Goal: Information Seeking & Learning: Learn about a topic

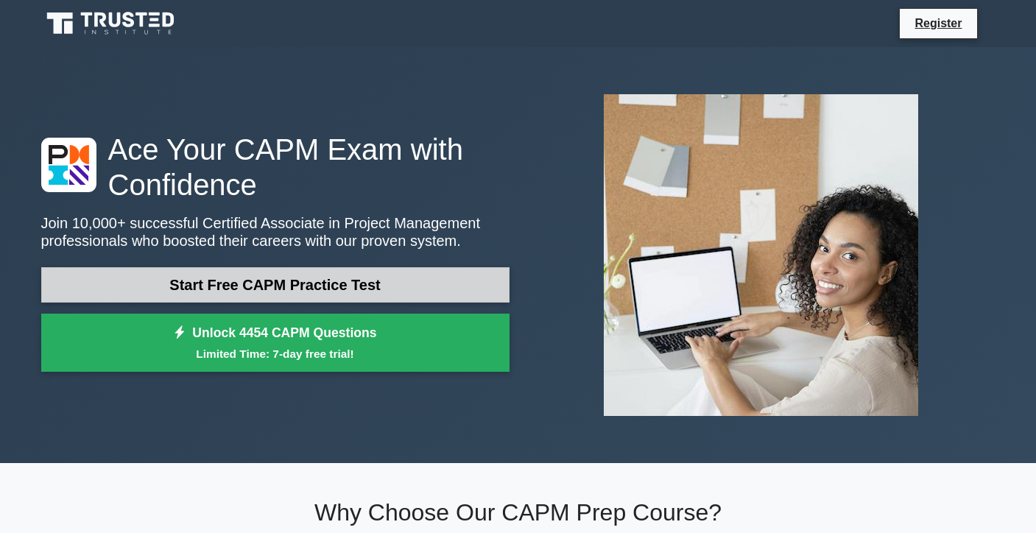
click at [461, 283] on link "Start Free CAPM Practice Test" at bounding box center [275, 284] width 468 height 35
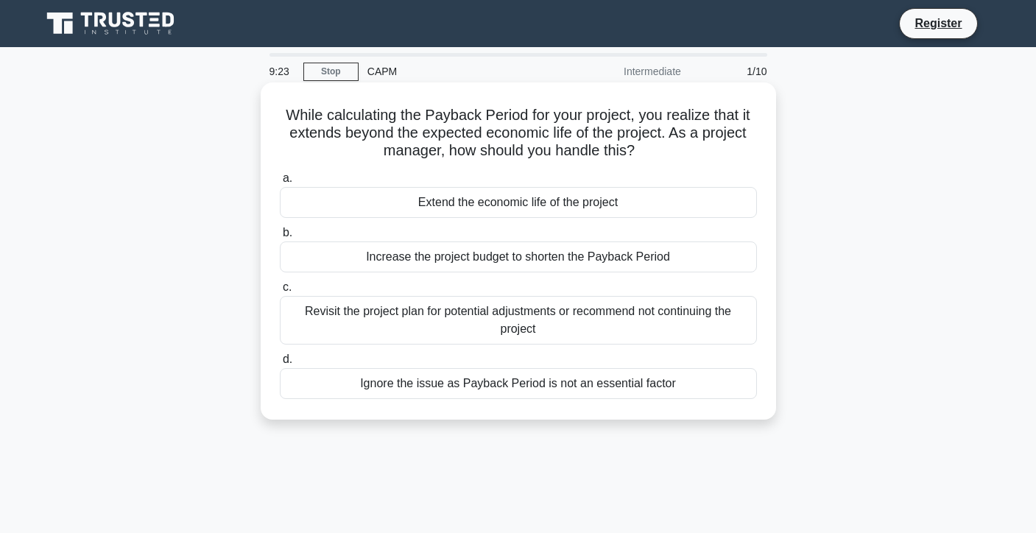
click at [582, 328] on div "Revisit the project plan for potential adjustments or recommend not continuing …" at bounding box center [518, 320] width 477 height 49
click at [280, 292] on input "c. Revisit the project plan for potential adjustments or recommend not continui…" at bounding box center [280, 288] width 0 height 10
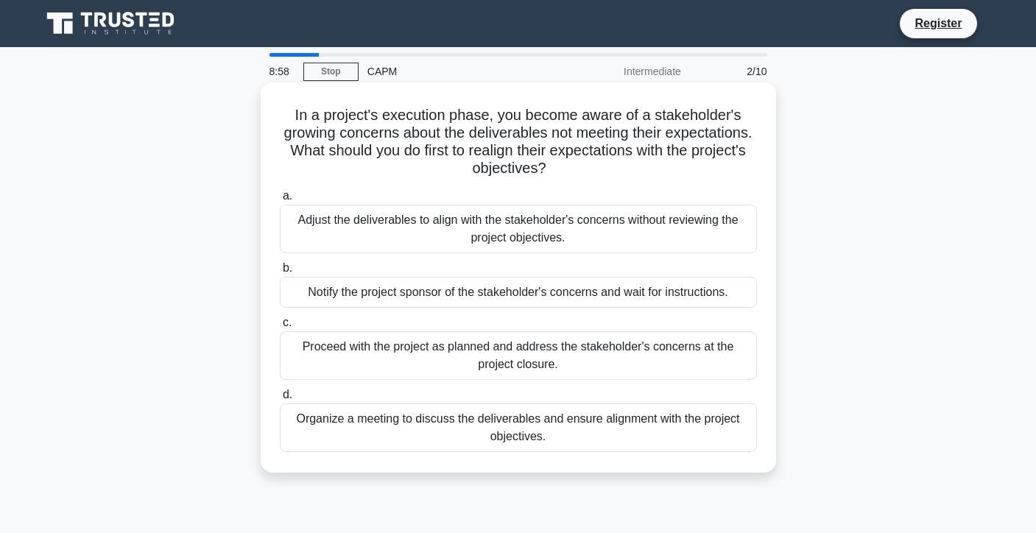
click at [655, 437] on div "Organize a meeting to discuss the deliverables and ensure alignment with the pr…" at bounding box center [518, 427] width 477 height 49
click at [280, 400] on input "d. Organize a meeting to discuss the deliverables and ensure alignment with the…" at bounding box center [280, 395] width 0 height 10
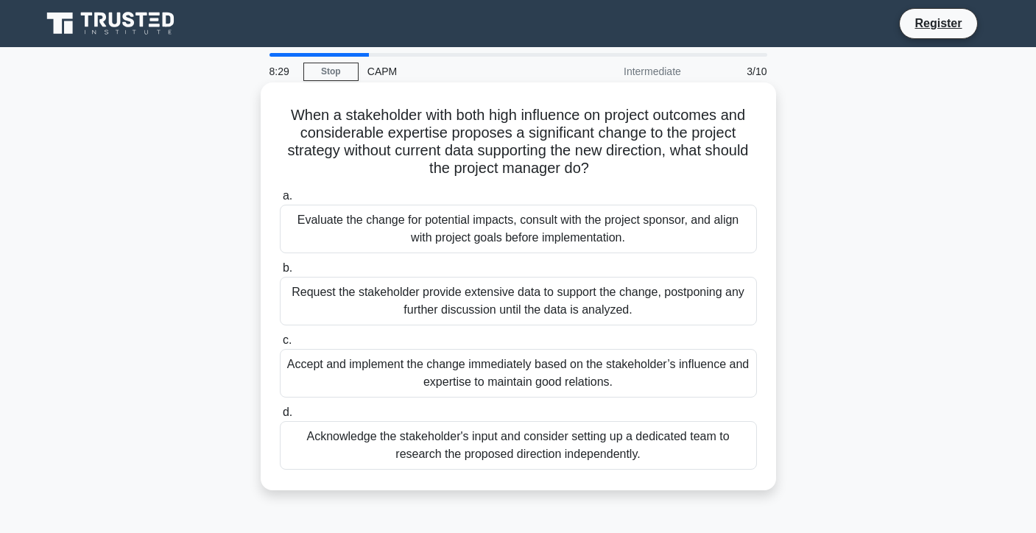
click at [665, 227] on div "Evaluate the change for potential impacts, consult with the project sponsor, an…" at bounding box center [518, 229] width 477 height 49
click at [280, 201] on input "a. Evaluate the change for potential impacts, consult with the project sponsor,…" at bounding box center [280, 196] width 0 height 10
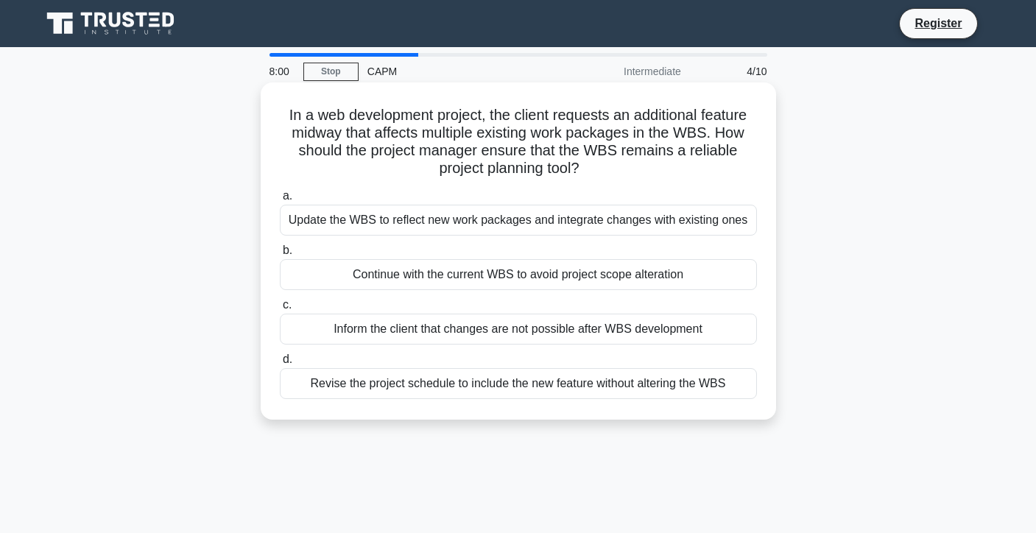
click at [546, 390] on div "Revise the project schedule to include the new feature without altering the WBS" at bounding box center [518, 383] width 477 height 31
click at [280, 364] on input "d. Revise the project schedule to include the new feature without altering the …" at bounding box center [280, 360] width 0 height 10
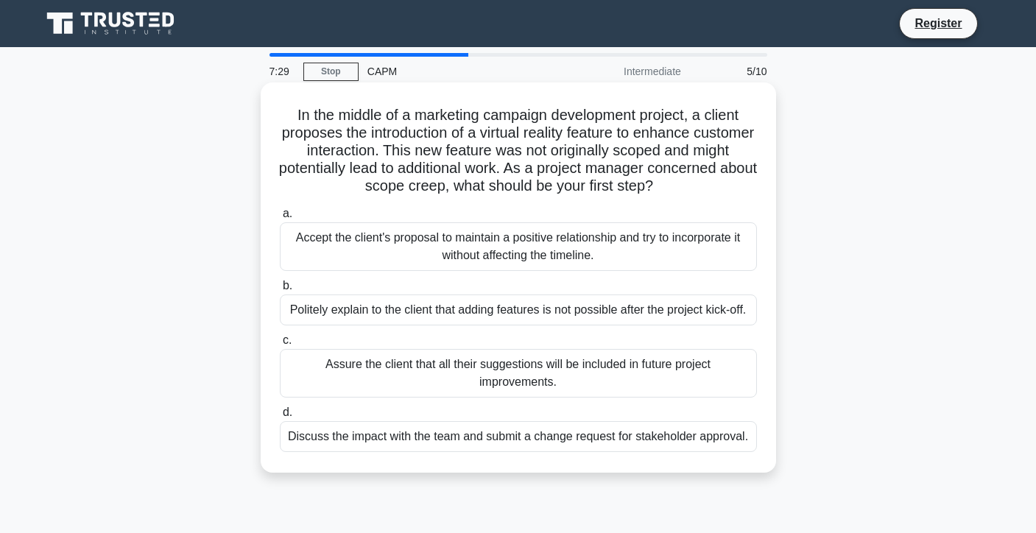
click at [492, 438] on div "Discuss the impact with the team and submit a change request for stakeholder ap…" at bounding box center [518, 436] width 477 height 31
click at [280, 417] on input "d. Discuss the impact with the team and submit a change request for stakeholder…" at bounding box center [280, 413] width 0 height 10
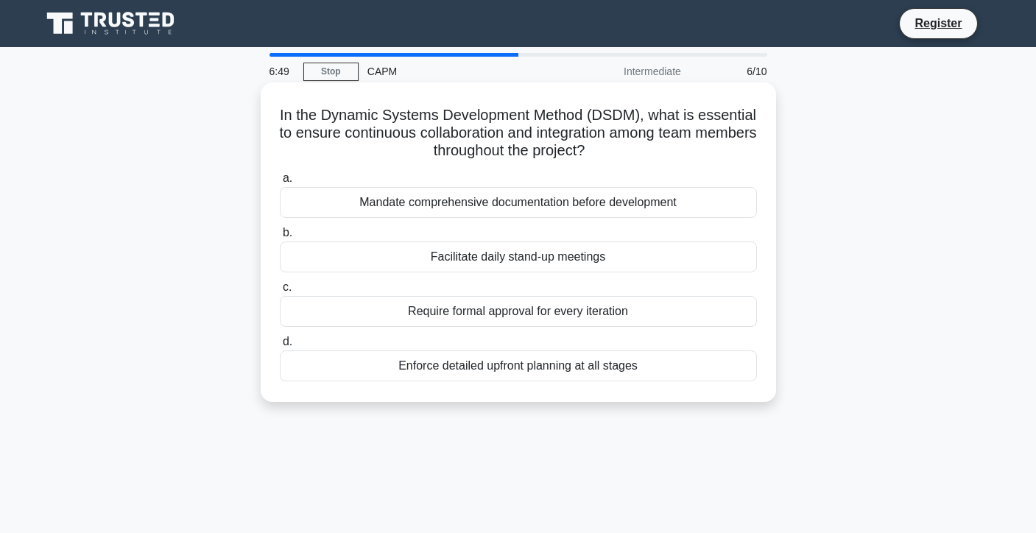
click at [635, 254] on div "Facilitate daily stand-up meetings" at bounding box center [518, 256] width 477 height 31
click at [280, 238] on input "b. Facilitate daily stand-up meetings" at bounding box center [280, 233] width 0 height 10
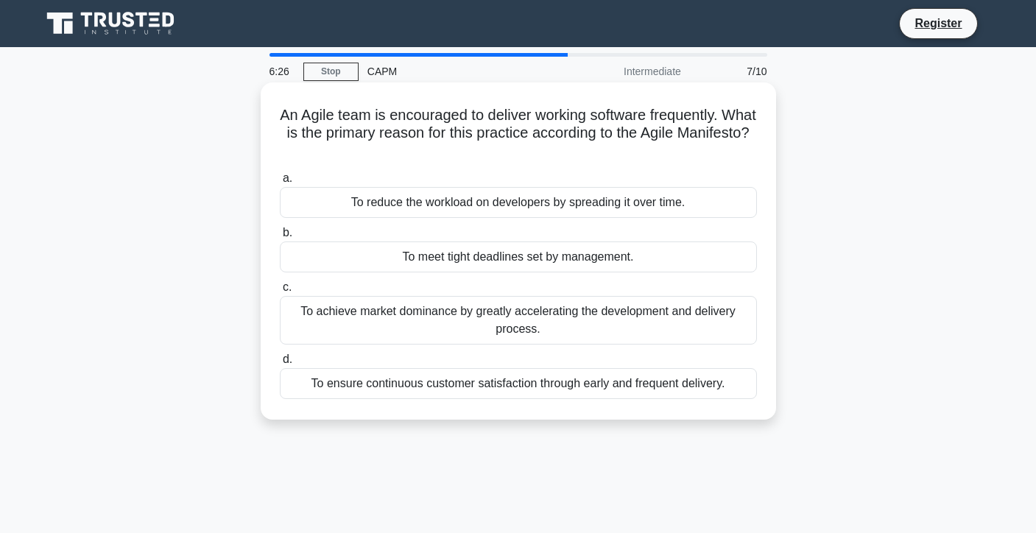
click at [556, 380] on div "To ensure continuous customer satisfaction through early and frequent delivery." at bounding box center [518, 383] width 477 height 31
click at [280, 364] on input "d. To ensure continuous customer satisfaction through early and frequent delive…" at bounding box center [280, 360] width 0 height 10
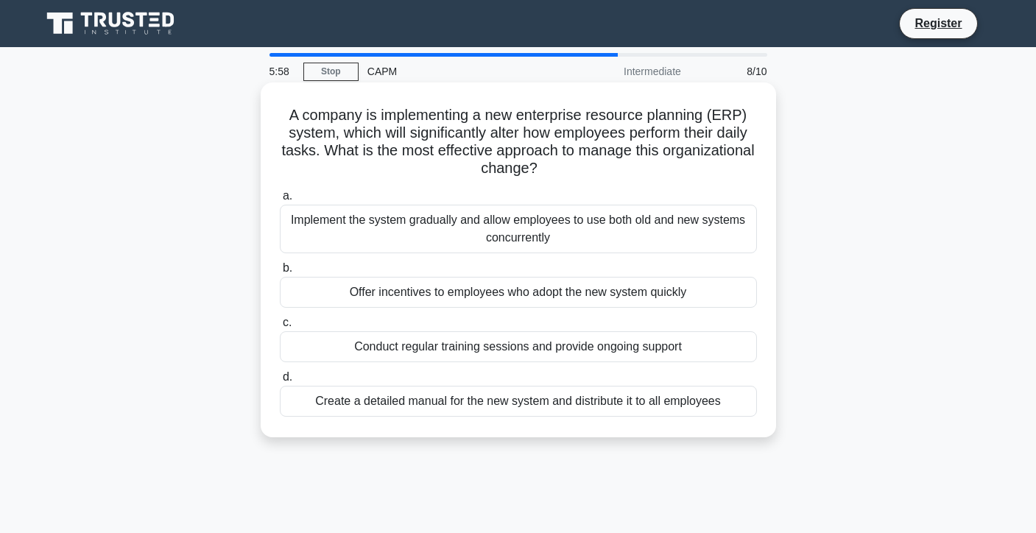
click at [662, 230] on div "Implement the system gradually and allow employees to use both old and new syst…" at bounding box center [518, 229] width 477 height 49
click at [280, 201] on input "a. Implement the system gradually and allow employees to use both old and new s…" at bounding box center [280, 196] width 0 height 10
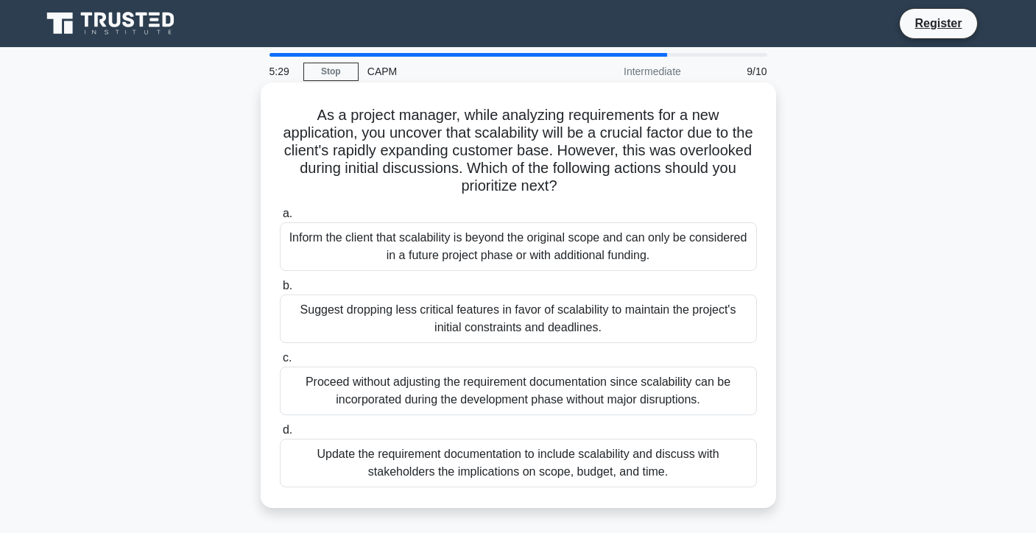
click at [490, 467] on div "Update the requirement documentation to include scalability and discuss with st…" at bounding box center [518, 463] width 477 height 49
click at [280, 435] on input "d. Update the requirement documentation to include scalability and discuss with…" at bounding box center [280, 431] width 0 height 10
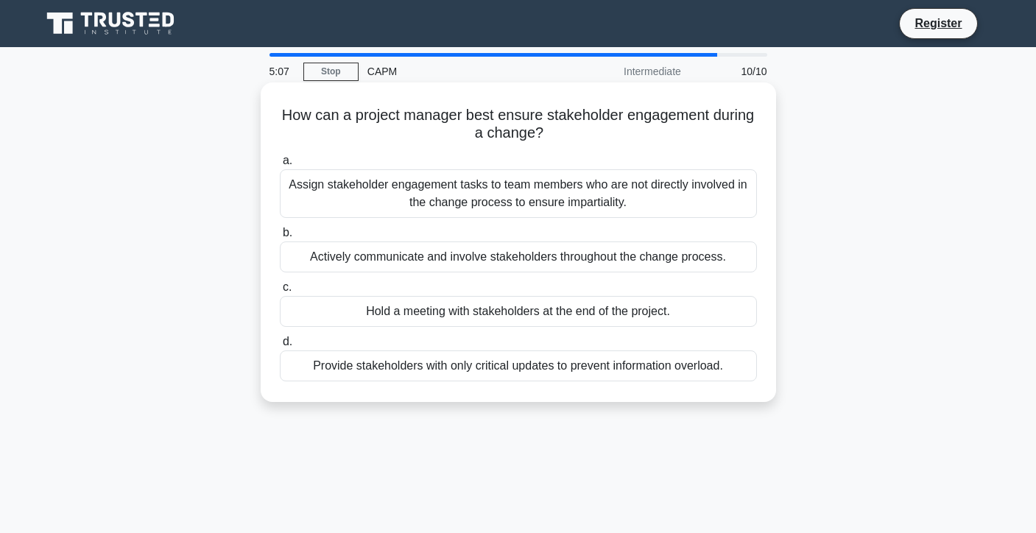
click at [664, 265] on div "Actively communicate and involve stakeholders throughout the change process." at bounding box center [518, 256] width 477 height 31
click at [280, 238] on input "b. Actively communicate and involve stakeholders throughout the change process." at bounding box center [280, 233] width 0 height 10
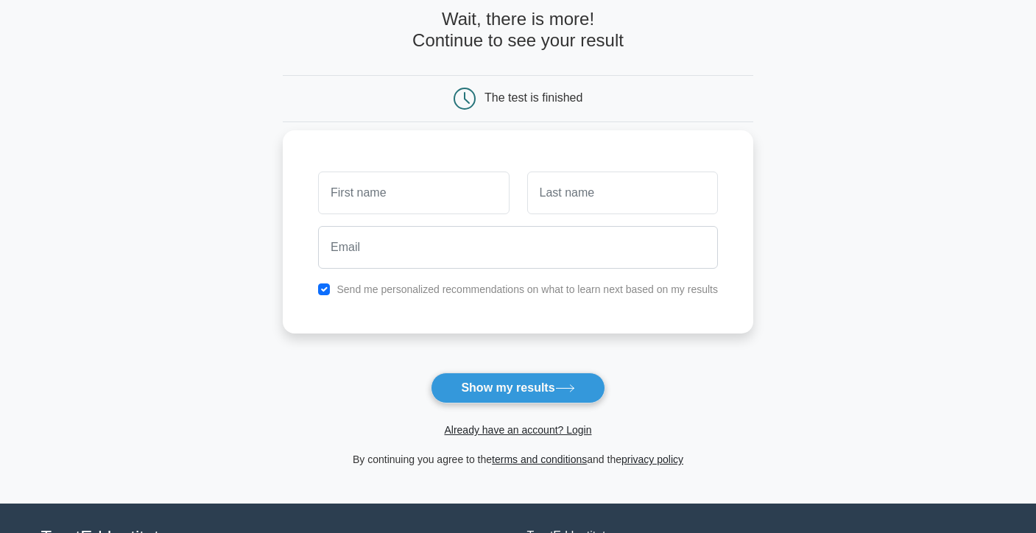
scroll to position [76, 0]
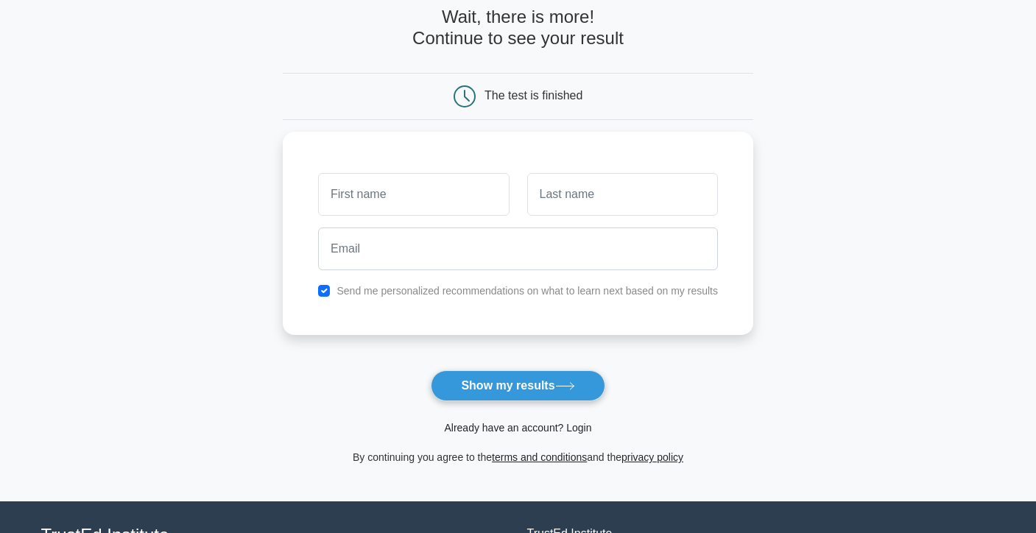
click at [565, 427] on link "Already have an account? Login" at bounding box center [517, 428] width 147 height 12
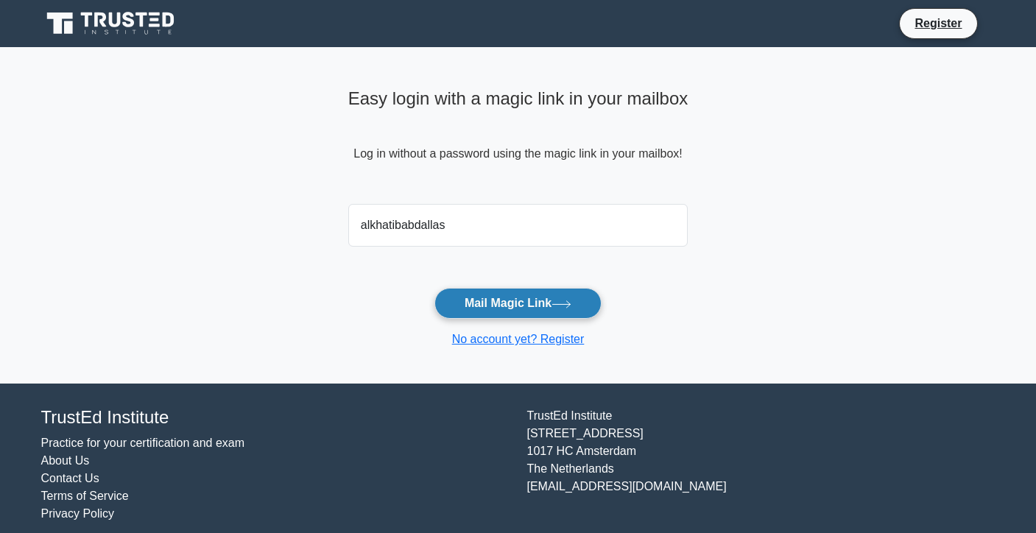
type input "alkhatibabdallasally@gmail.com"
click at [543, 306] on button "Mail Magic Link" at bounding box center [517, 303] width 167 height 31
